Goal: Task Accomplishment & Management: Use online tool/utility

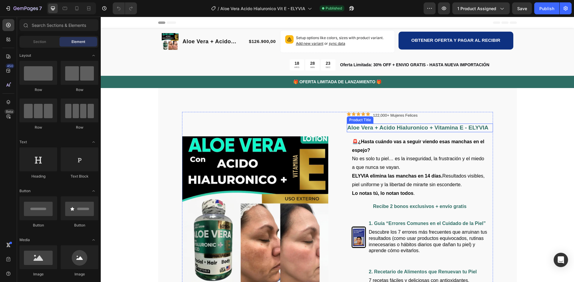
click at [367, 128] on h1 "Aloe Vera + Acido Hialuronico + Vitamina E - ELYVIA" at bounding box center [420, 128] width 146 height 9
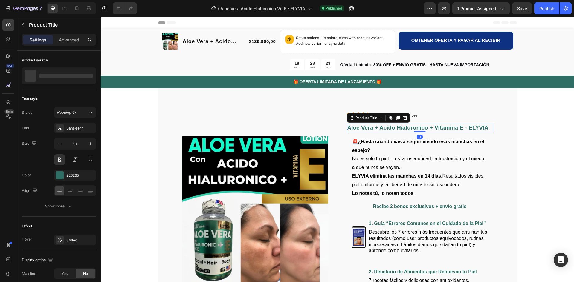
click at [367, 128] on h1 "Aloe Vera + Acido Hialuronico + Vitamina E - ELYVIA" at bounding box center [420, 128] width 146 height 9
click at [379, 127] on h1 "Aloe Vera + Acido Hialuronico + Vitamina E - ELYVIA" at bounding box center [420, 128] width 146 height 9
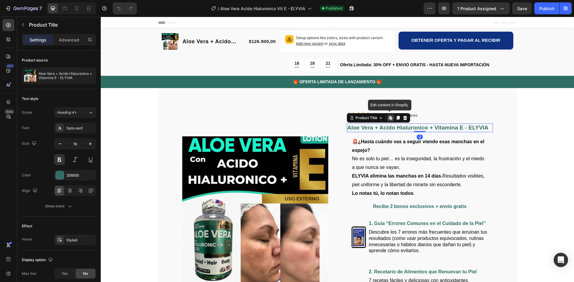
click at [379, 127] on h1 "Aloe Vera + Acido Hialuronico + Vitamina E - ELYVIA" at bounding box center [420, 128] width 146 height 9
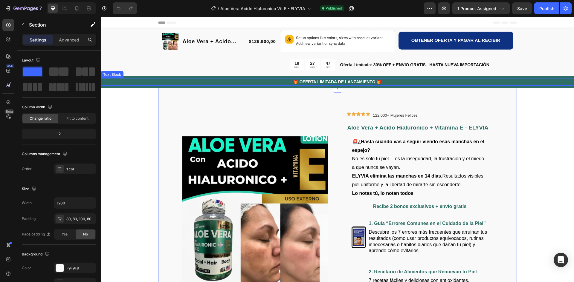
click at [326, 83] on p "🎁 OFERTA LIMITADA DE LANZAMIENTO 🎁" at bounding box center [337, 82] width 472 height 6
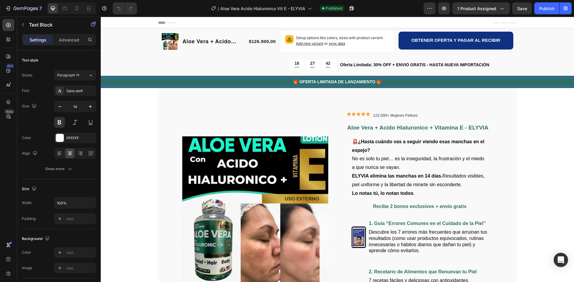
click at [378, 83] on p "🎁 OFERTA LIMITADA DE LANZAMIENTO 🎁" at bounding box center [337, 82] width 472 height 6
click at [292, 82] on p "🎁 OFERTA LIMITADA DE LANZAMIENTO 🎁" at bounding box center [337, 82] width 472 height 6
click at [296, 84] on p "🎁 OFERTA LIMITADA DE LANZAMIENTO 🎁" at bounding box center [337, 82] width 472 height 6
click at [293, 82] on p "🎁 OFERTA LIMITADA DE LANZAMIENTO 🎁" at bounding box center [337, 82] width 472 height 6
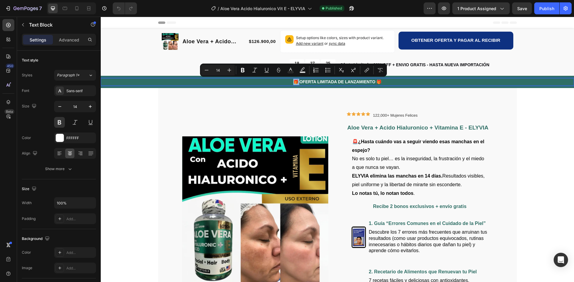
click at [282, 82] on p "🎁 OFERTA LIMITADA DE LANZAMIENTO 🎁" at bounding box center [337, 82] width 472 height 6
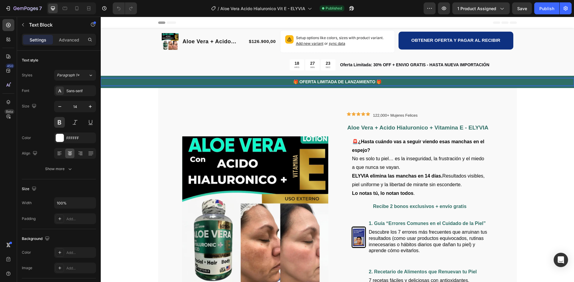
click at [385, 83] on p "🎁 OFERTA LIMITADA DE LANZAMIENTO 🎁" at bounding box center [337, 82] width 472 height 6
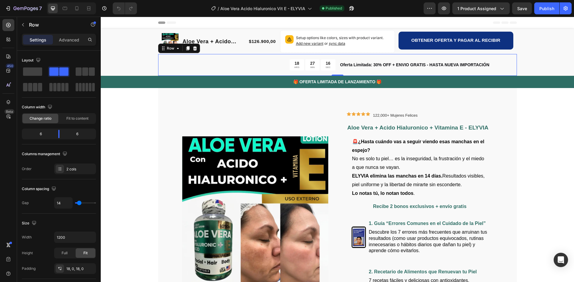
click at [279, 71] on div "18 HRS 27 MIN 16 SEC Countdown Timer Oferta Limitada: 30% OFF + ENVIO GRATIS - …" at bounding box center [337, 65] width 358 height 22
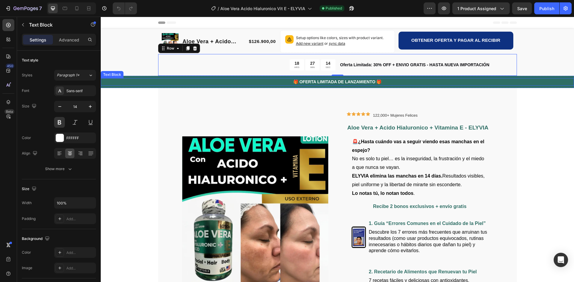
click at [279, 81] on p "🎁 OFERTA LIMITADA DE LANZAMIENTO 🎁" at bounding box center [337, 82] width 472 height 6
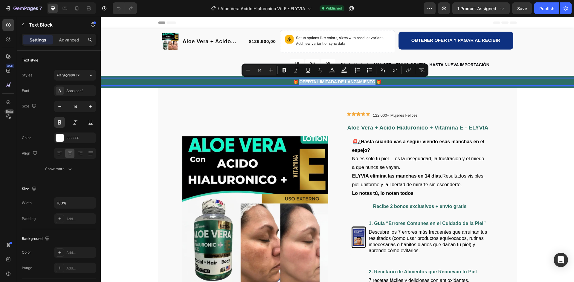
drag, startPoint x: 298, startPoint y: 82, endPoint x: 372, endPoint y: 81, distance: 75.0
click at [372, 81] on p "🎁 OFERTA LIMITADA DE LANZAMIENTO 🎁" at bounding box center [337, 82] width 472 height 6
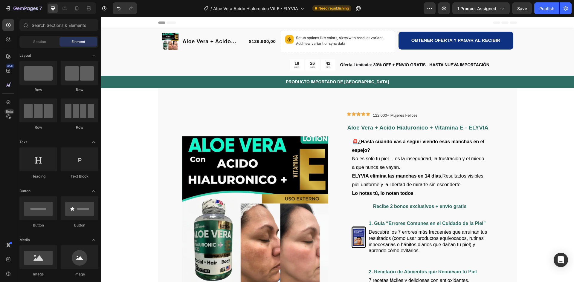
click at [523, 8] on icon "button" at bounding box center [522, 8] width 6 height 6
click at [544, 10] on div "Publish" at bounding box center [546, 8] width 15 height 6
click at [418, 126] on h1 "Aloe Vera + Acido Hialuronico + Vitamina E - ELYVIA" at bounding box center [420, 128] width 146 height 9
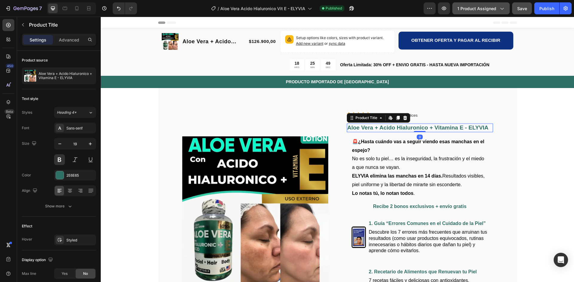
click at [469, 8] on span "1 product assigned" at bounding box center [476, 8] width 39 height 6
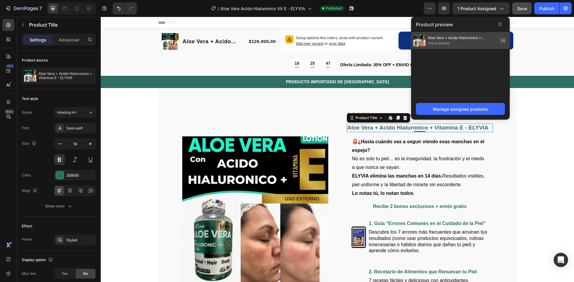
click at [452, 34] on div "Aloe Vera + Acido Hialuronico + Vitamina E - ELYVIA 109 available" at bounding box center [460, 40] width 99 height 17
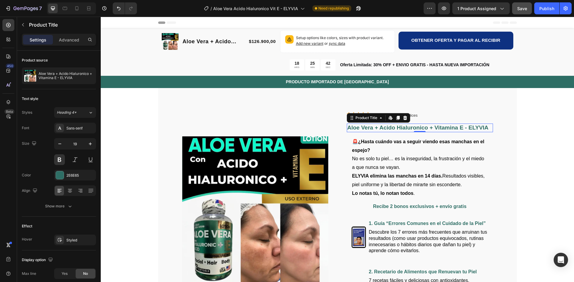
click at [392, 127] on h1 "Aloe Vera + Acido Hialuronico + Vitamina E - ELYVIA" at bounding box center [420, 128] width 146 height 9
click at [378, 118] on icon at bounding box center [380, 118] width 5 height 5
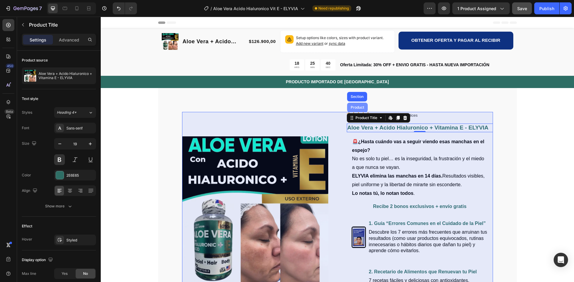
click at [351, 106] on div "Product" at bounding box center [357, 108] width 16 height 4
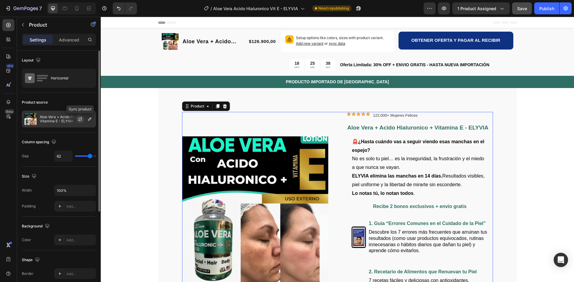
click at [79, 118] on icon "button" at bounding box center [80, 119] width 5 height 5
click at [520, 12] on button "Save" at bounding box center [522, 8] width 20 height 12
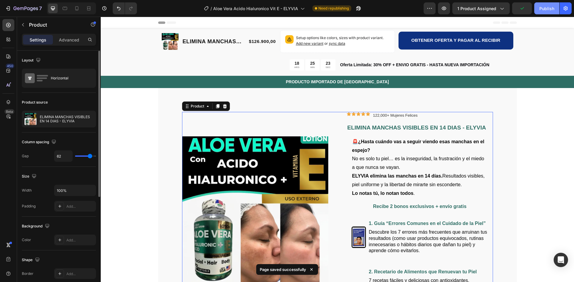
click at [542, 8] on div "Publish" at bounding box center [546, 8] width 15 height 6
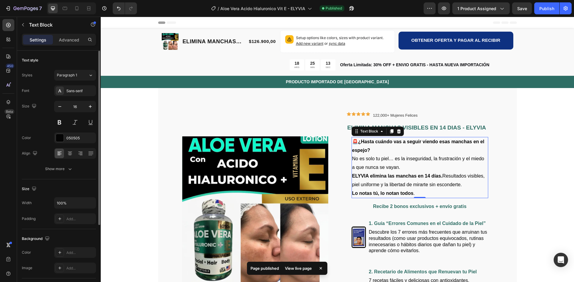
click at [392, 178] on strong "ELYVIA elimina las manchas en 14 días." at bounding box center [397, 176] width 90 height 5
click at [417, 177] on strong "ELYVIA elimina las manchas en 14 días." at bounding box center [397, 176] width 90 height 5
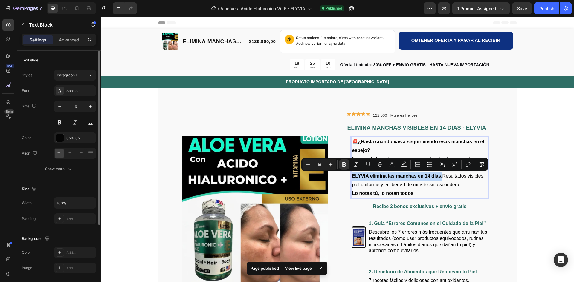
drag, startPoint x: 439, startPoint y: 177, endPoint x: 351, endPoint y: 177, distance: 88.7
click at [352, 177] on strong "ELYVIA elimina las manchas en 14 días." at bounding box center [397, 176] width 90 height 5
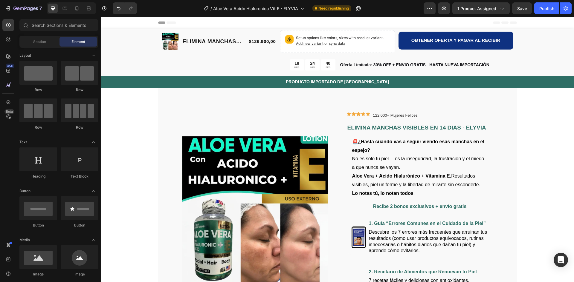
click at [523, 9] on span "Save" at bounding box center [522, 8] width 10 height 5
click at [548, 9] on div "Publish" at bounding box center [546, 8] width 15 height 6
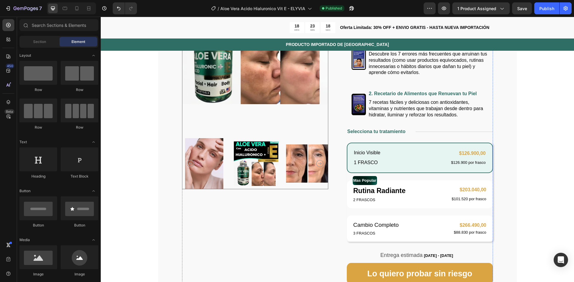
scroll to position [179, 0]
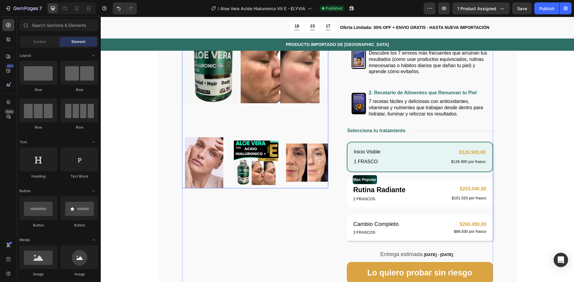
click at [319, 160] on icon "Carousel Next Arrow" at bounding box center [319, 162] width 7 height 7
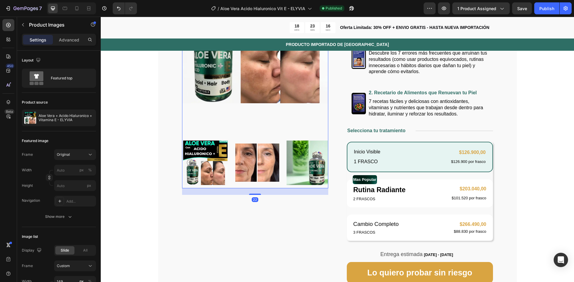
click at [319, 160] on icon "Carousel Next Arrow" at bounding box center [319, 162] width 7 height 7
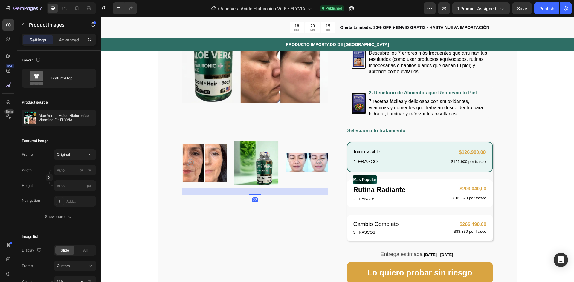
click at [319, 160] on icon "Carousel Next Arrow" at bounding box center [319, 162] width 7 height 7
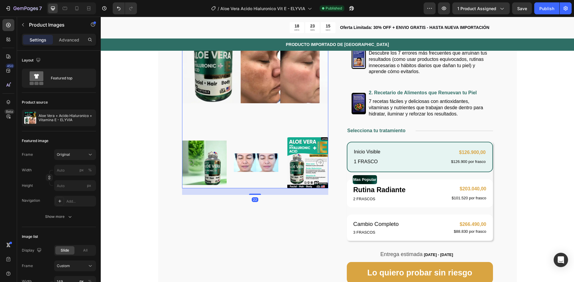
click at [319, 160] on icon "Carousel Next Arrow" at bounding box center [319, 162] width 7 height 7
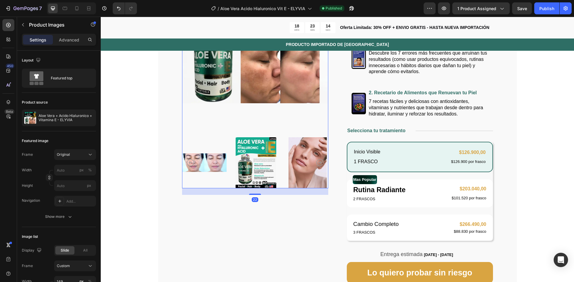
click at [238, 159] on img at bounding box center [256, 162] width 45 height 51
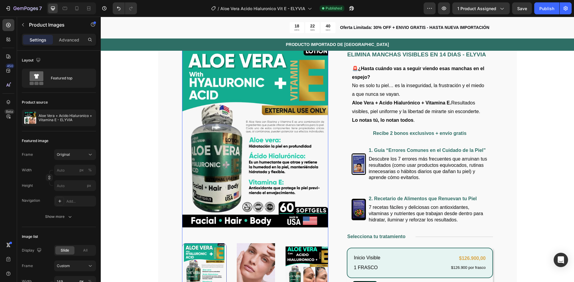
scroll to position [60, 0]
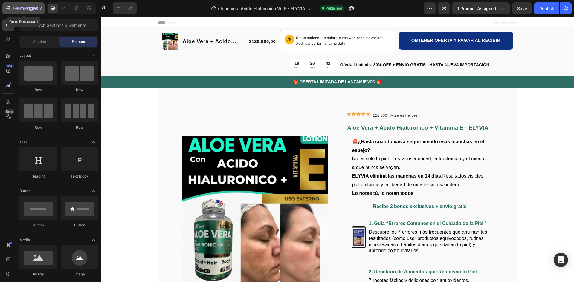
click at [21, 9] on icon "button" at bounding box center [25, 8] width 24 height 5
